Goal: Information Seeking & Learning: Check status

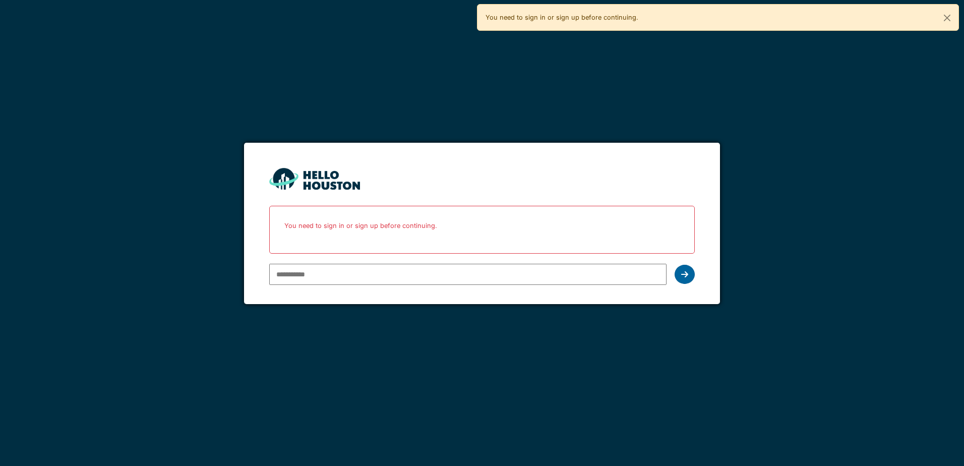
type input "**********"
click at [684, 269] on div at bounding box center [685, 274] width 20 height 19
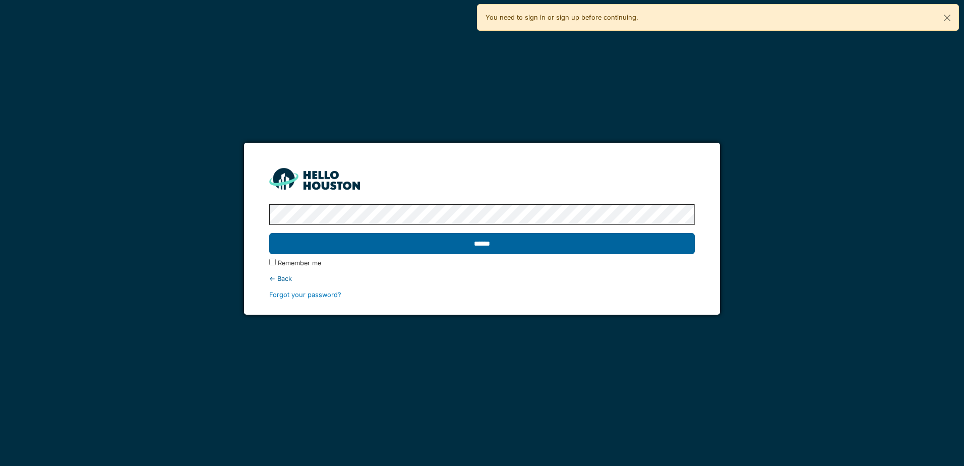
click at [496, 247] on input "******" at bounding box center [481, 243] width 425 height 21
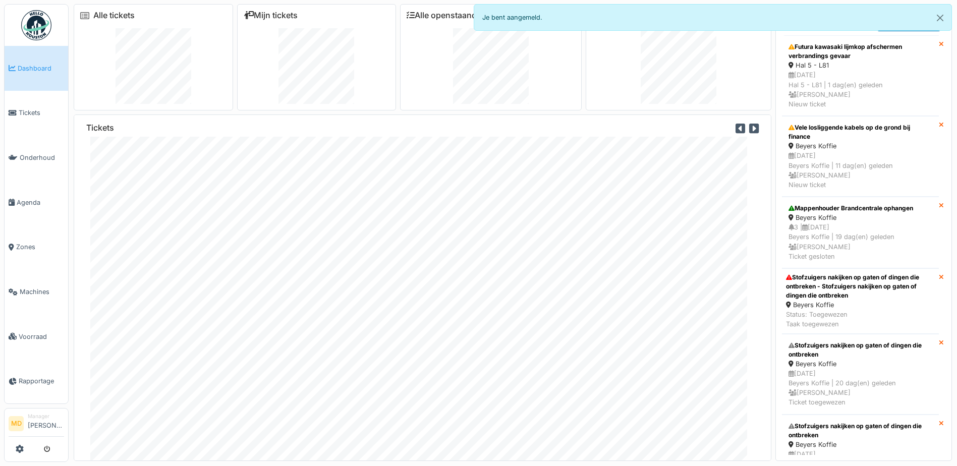
click at [431, 93] on div at bounding box center [491, 66] width 168 height 76
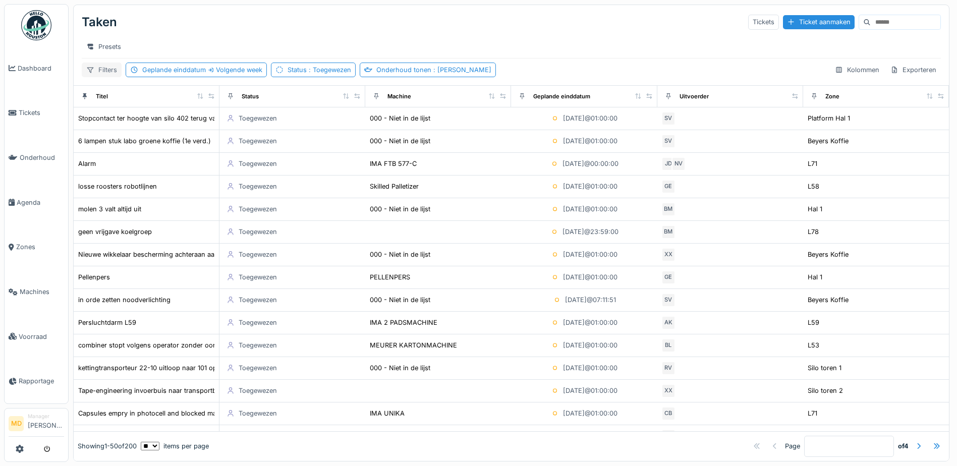
click at [99, 76] on div "Filters" at bounding box center [102, 70] width 40 height 15
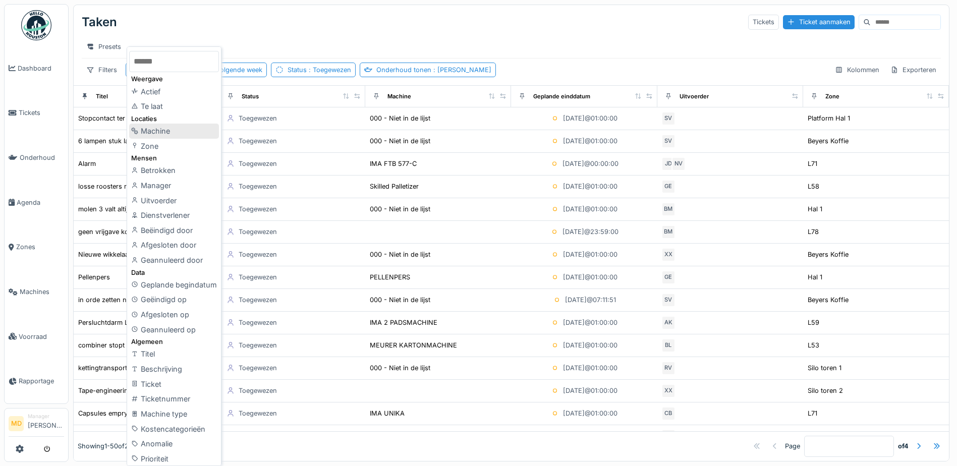
click at [152, 131] on div "Machine" at bounding box center [174, 131] width 90 height 15
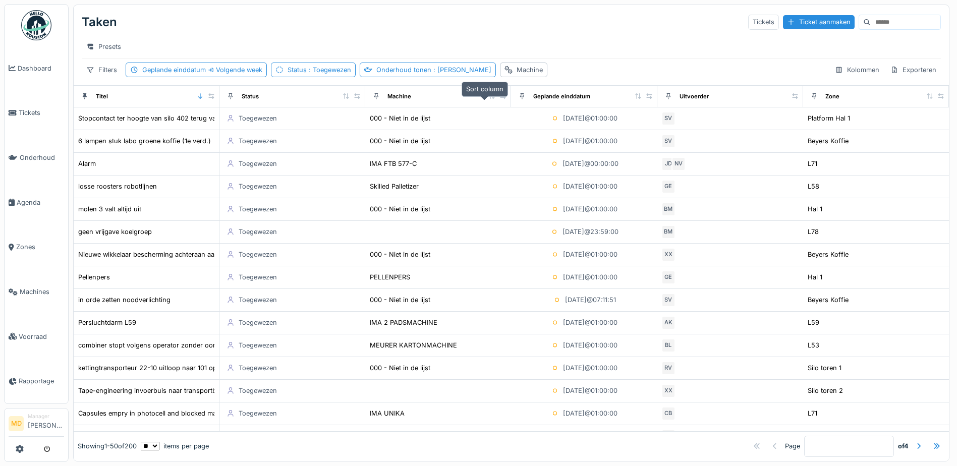
click at [489, 99] on icon at bounding box center [492, 96] width 6 height 6
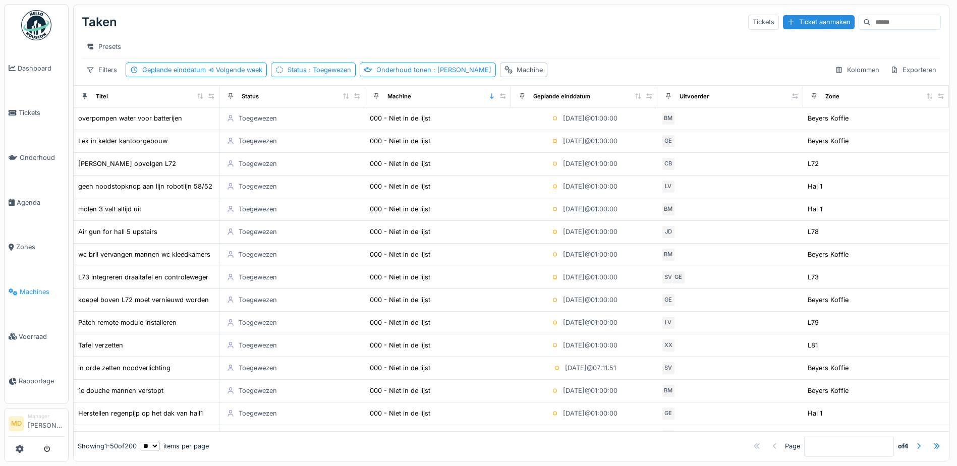
click at [34, 287] on span "Machines" at bounding box center [42, 292] width 44 height 10
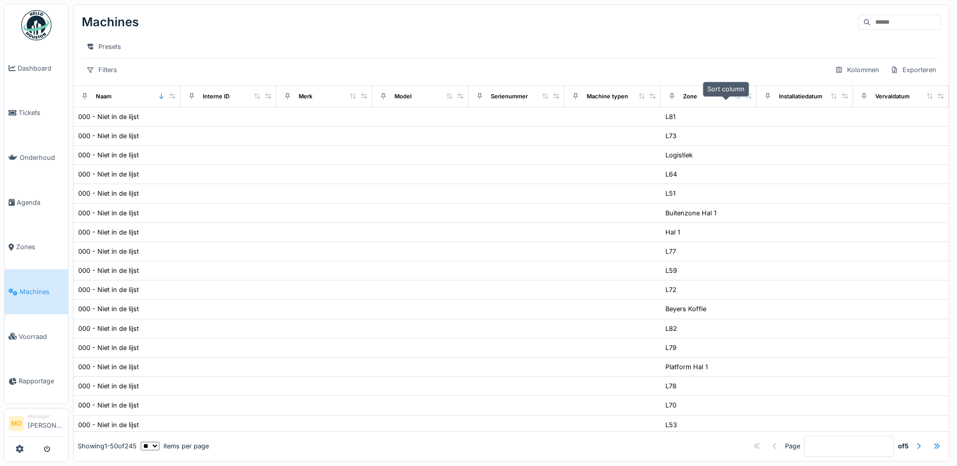
click at [735, 99] on icon at bounding box center [738, 96] width 6 height 6
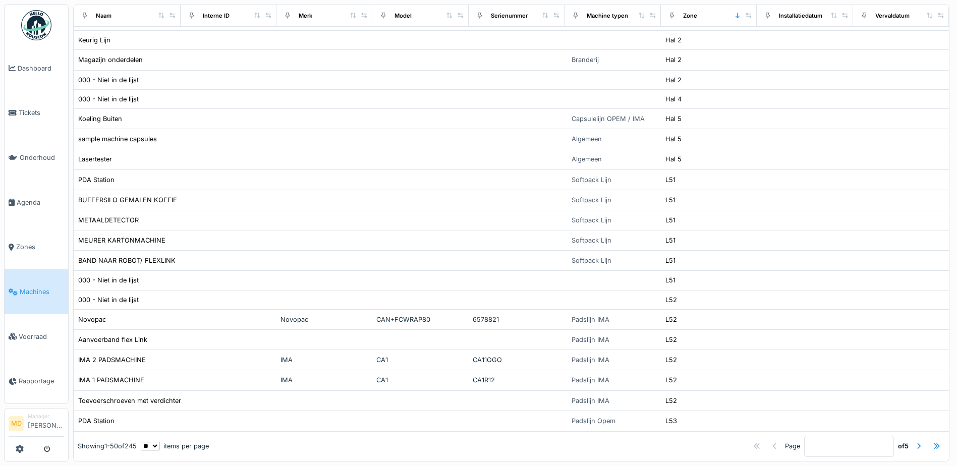
scroll to position [8, 0]
click at [914, 441] on div at bounding box center [918, 446] width 8 height 10
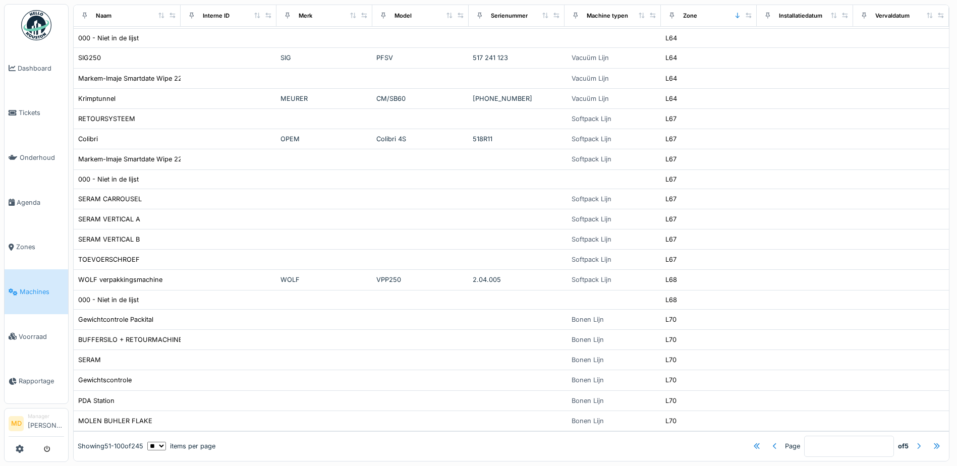
scroll to position [0, 0]
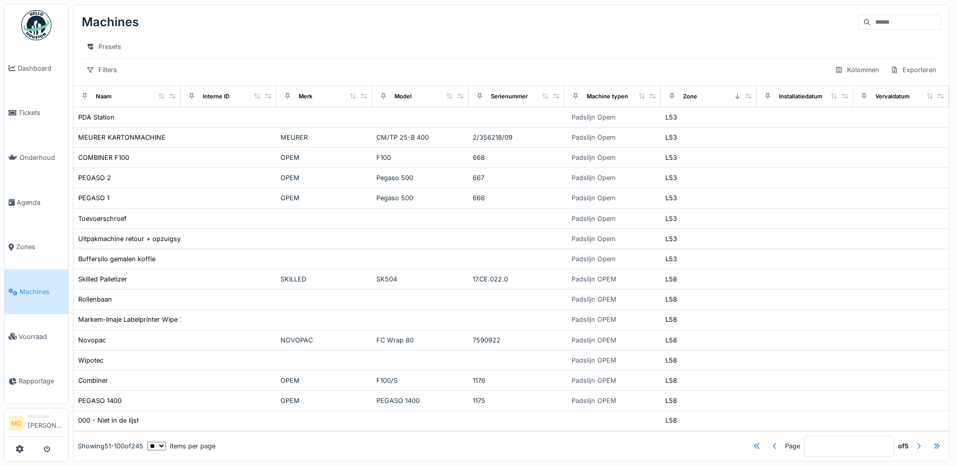
click at [904, 436] on div "Page * of 5" at bounding box center [579, 446] width 729 height 21
click at [914, 441] on div at bounding box center [918, 446] width 8 height 10
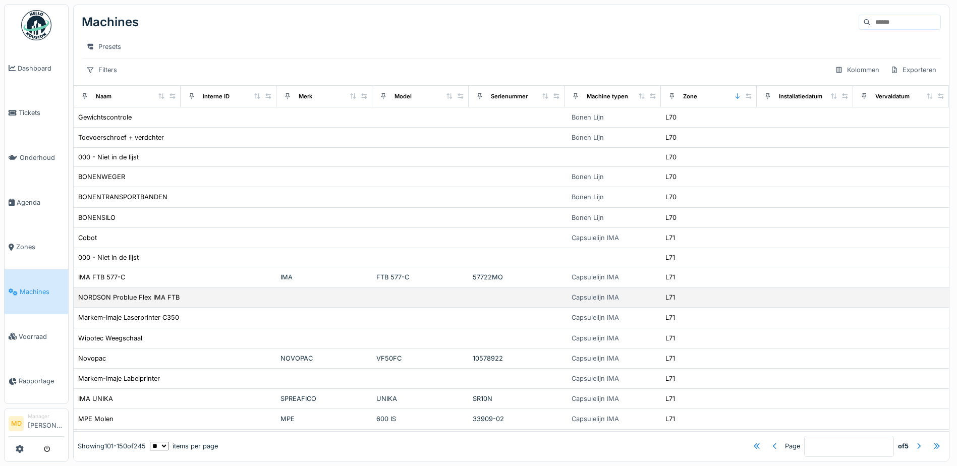
click at [814, 302] on td at bounding box center [805, 298] width 96 height 20
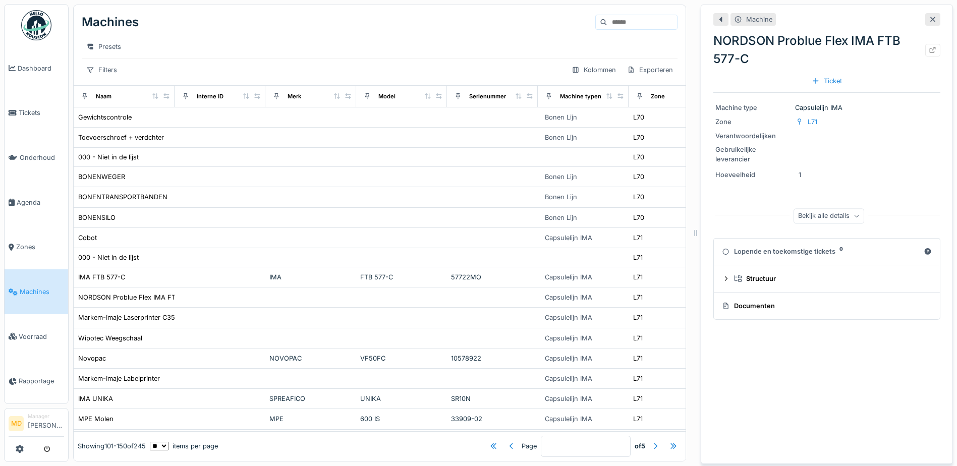
click at [929, 19] on icon at bounding box center [933, 19] width 8 height 7
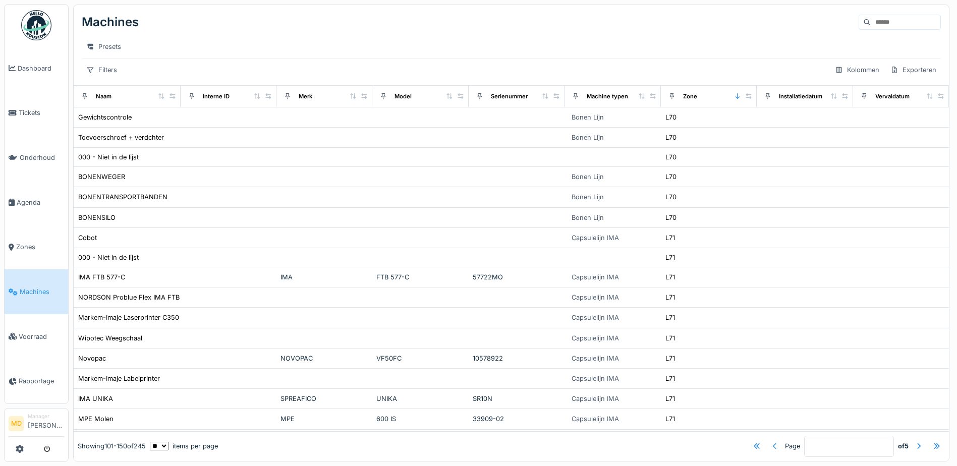
click at [771, 441] on div at bounding box center [775, 446] width 8 height 10
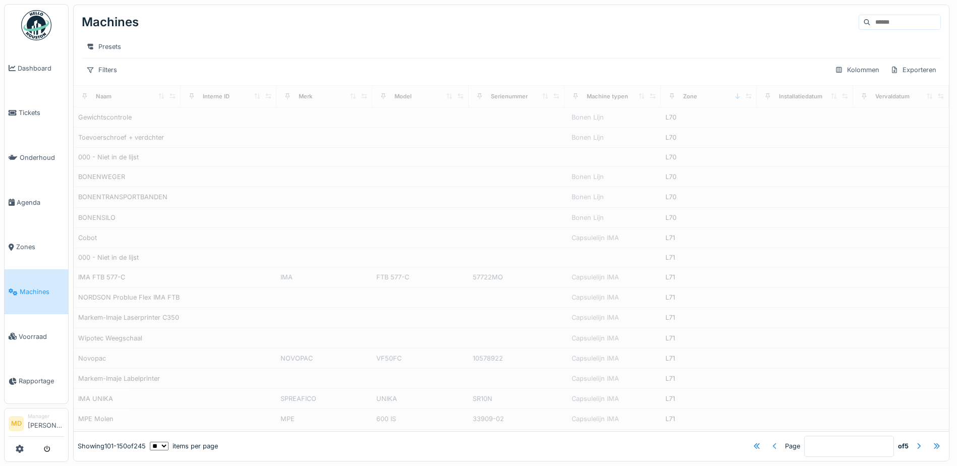
type input "*"
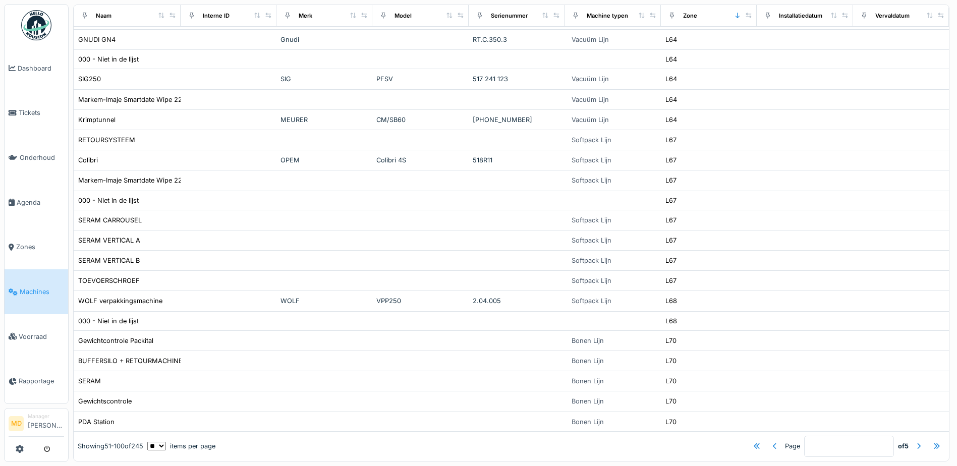
scroll to position [662, 0]
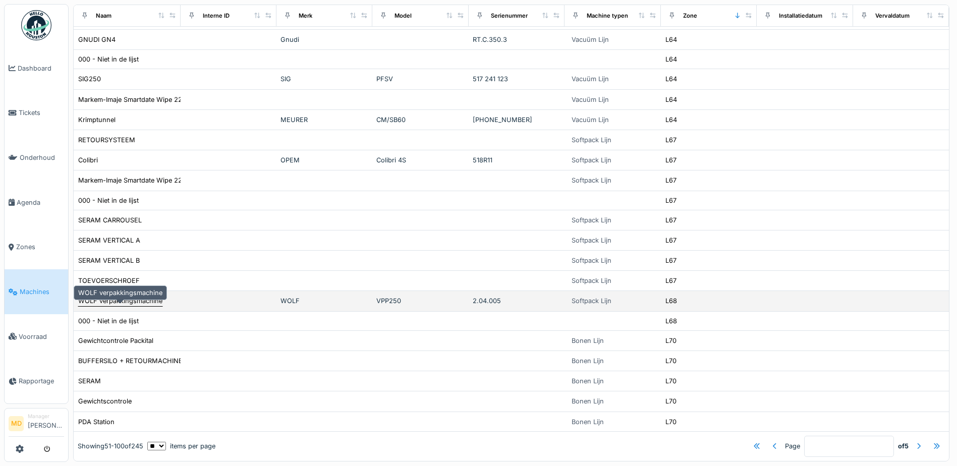
click at [135, 306] on div "WOLF verpakkingsmachine" at bounding box center [120, 301] width 84 height 10
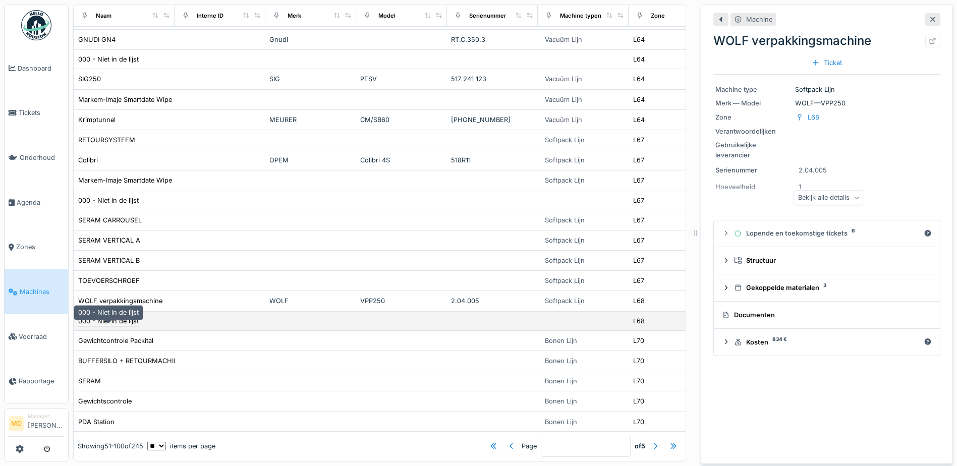
click at [123, 326] on div "000 - Niet in de lijst" at bounding box center [108, 321] width 61 height 10
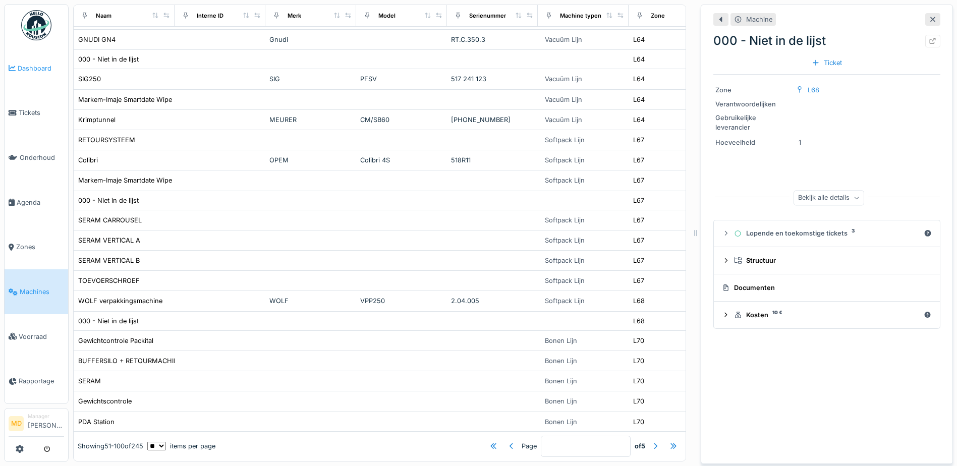
click at [43, 69] on span "Dashboard" at bounding box center [41, 69] width 46 height 10
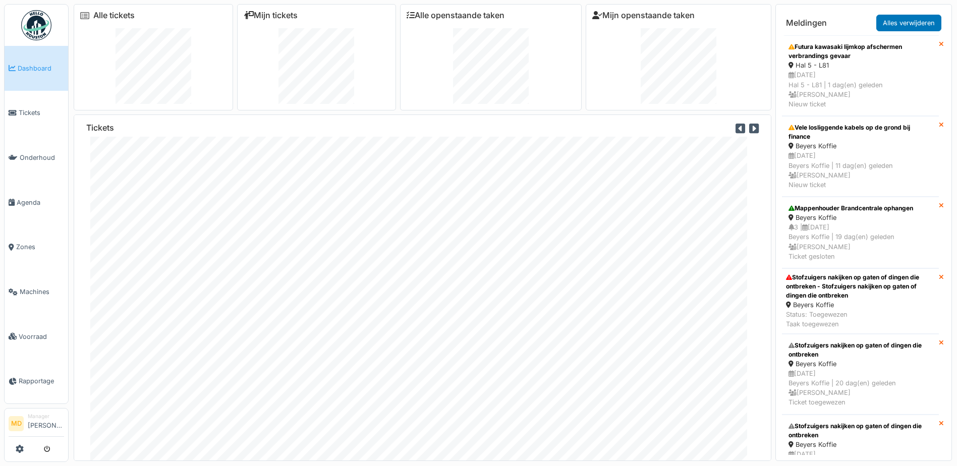
click at [208, 57] on div at bounding box center [153, 66] width 146 height 76
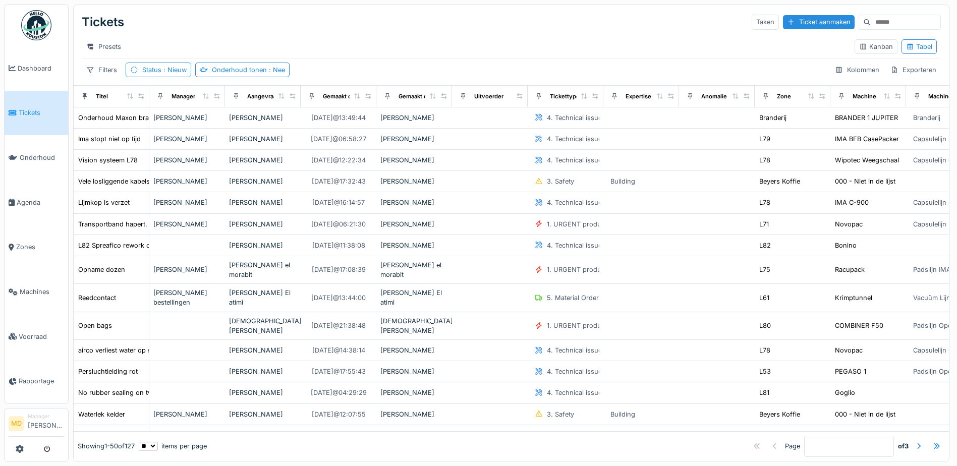
scroll to position [0, 171]
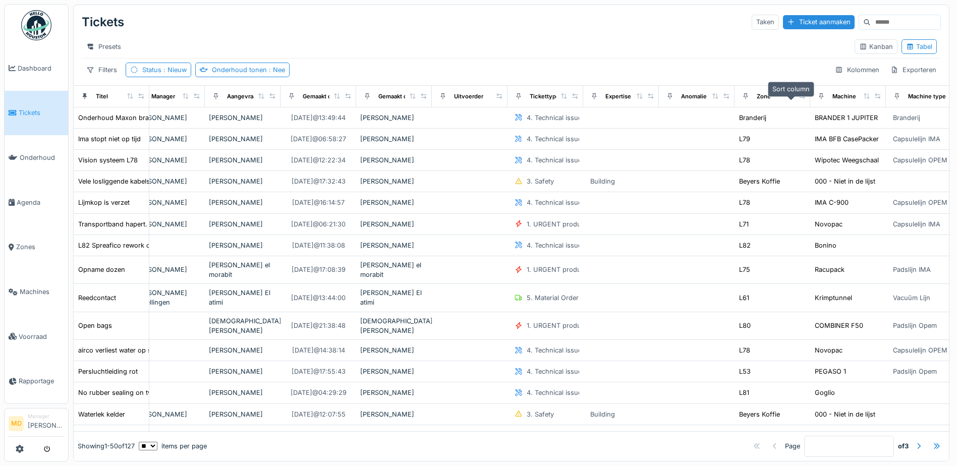
click at [792, 99] on icon at bounding box center [791, 96] width 6 height 6
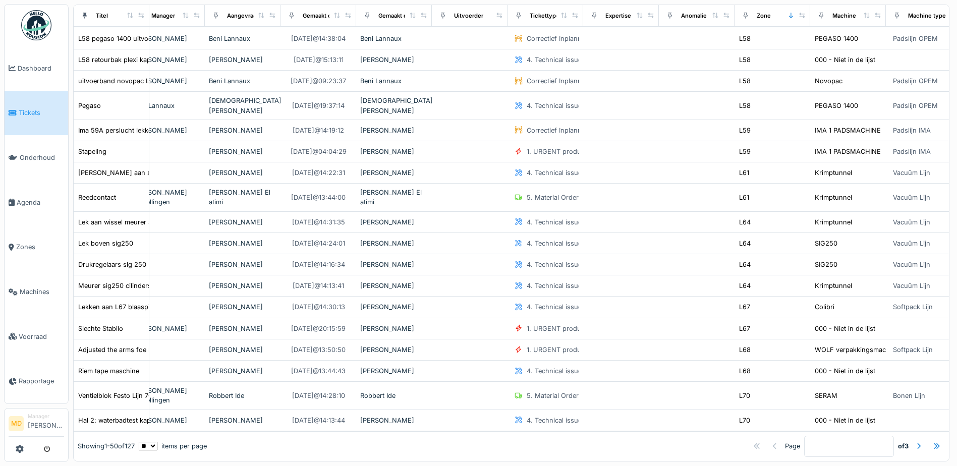
scroll to position [8, 0]
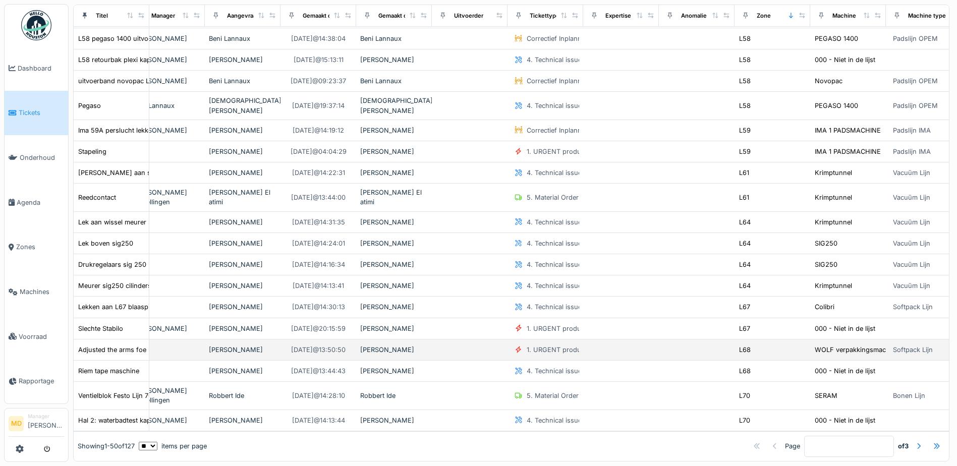
click at [376, 345] on div "[PERSON_NAME]" at bounding box center [394, 350] width 68 height 10
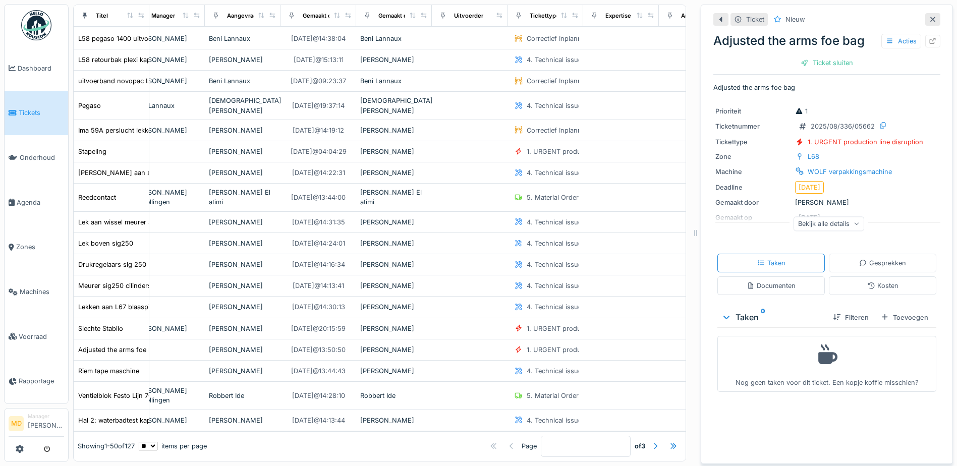
click at [814, 219] on div "Bekijk alle details" at bounding box center [828, 223] width 71 height 15
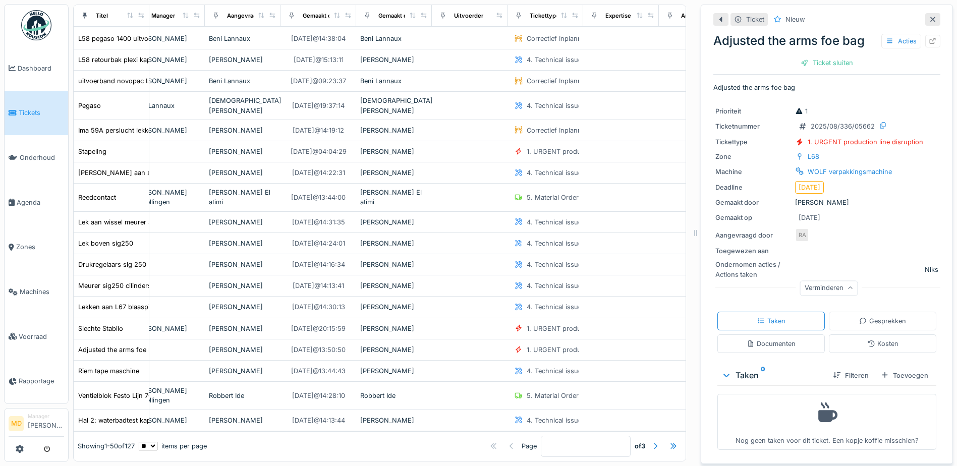
click at [929, 16] on icon at bounding box center [933, 19] width 8 height 7
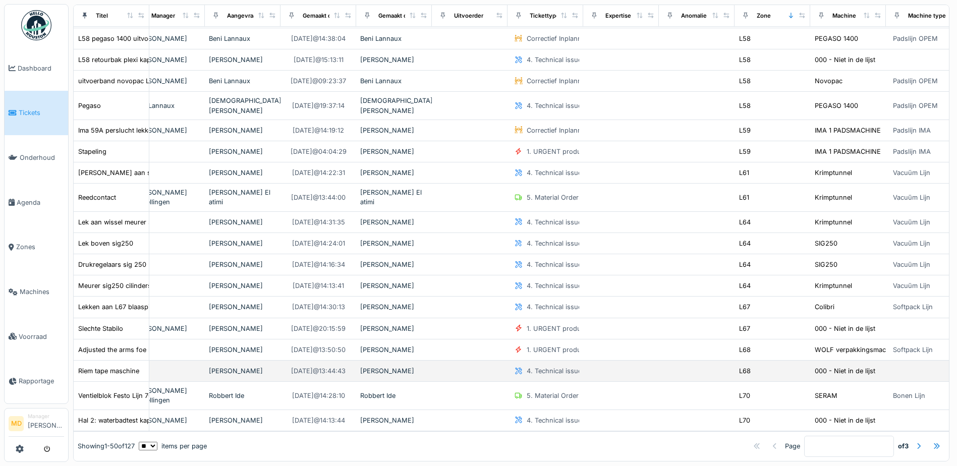
click at [237, 366] on div "[PERSON_NAME]" at bounding box center [243, 371] width 68 height 10
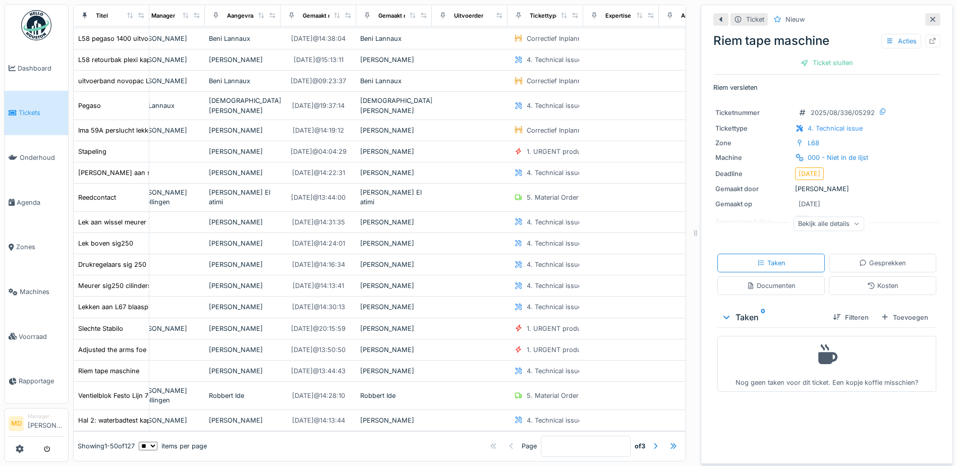
click at [929, 16] on icon at bounding box center [933, 19] width 8 height 7
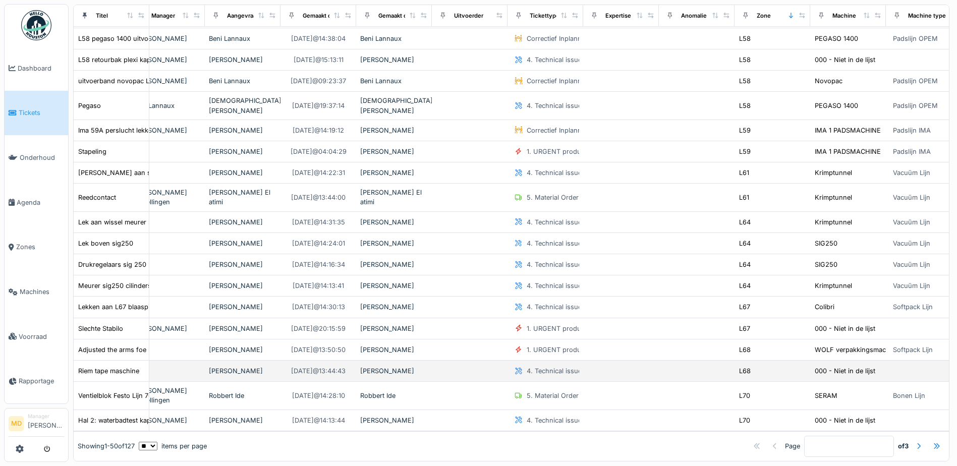
click at [246, 366] on div "[PERSON_NAME]" at bounding box center [243, 371] width 68 height 10
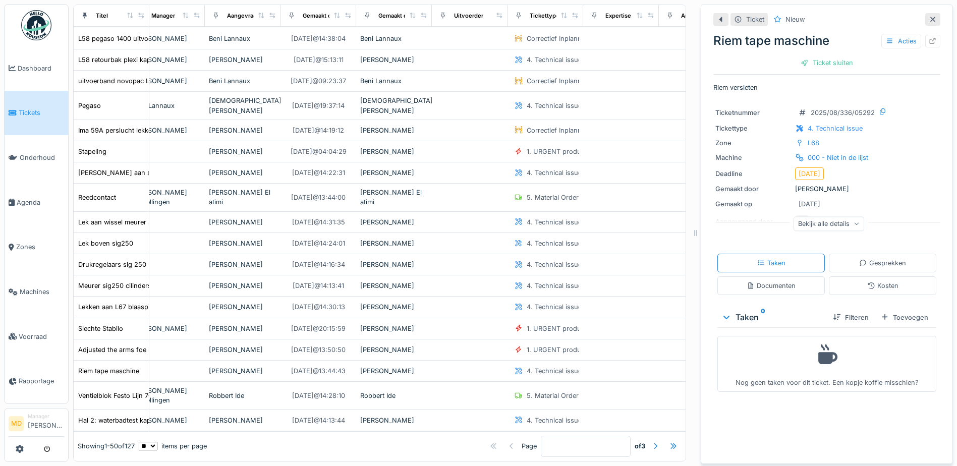
click at [929, 16] on icon at bounding box center [933, 19] width 8 height 7
